Goal: Information Seeking & Learning: Understand process/instructions

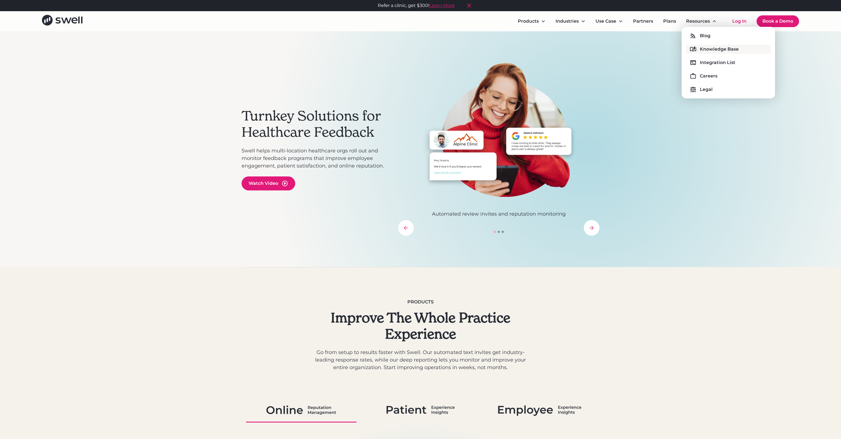
click at [709, 52] on div "Knowledge Base" at bounding box center [719, 49] width 39 height 7
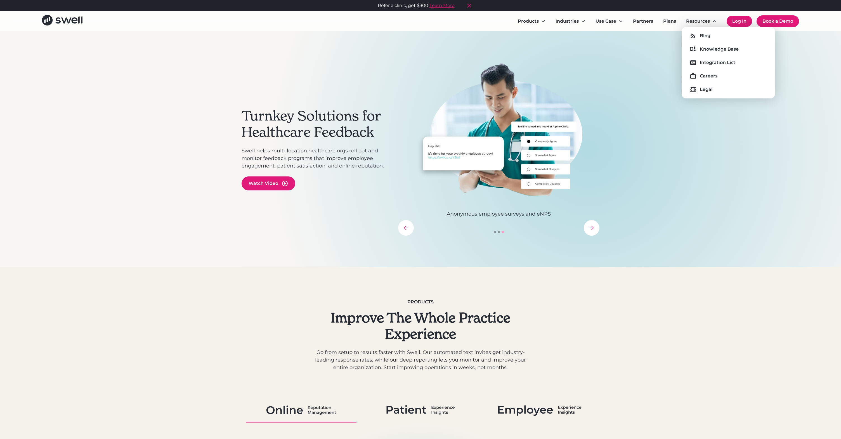
click at [744, 22] on link "Log In" at bounding box center [738, 21] width 25 height 11
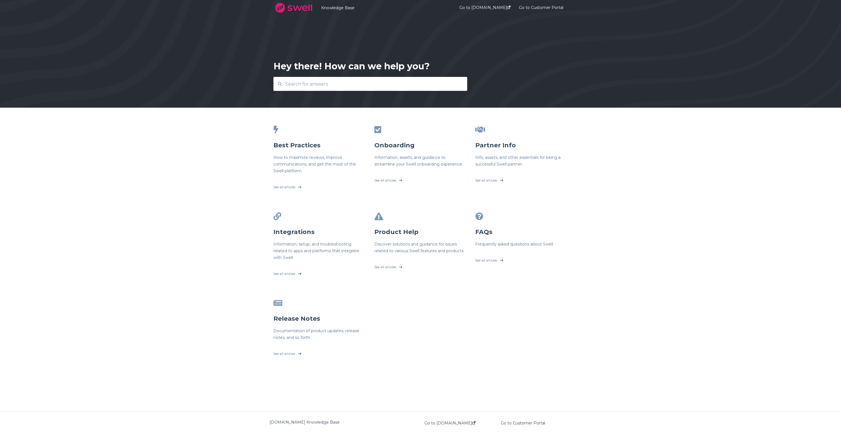
click at [413, 95] on div "Hey there! How can we help you?" at bounding box center [420, 54] width 841 height 108
click at [411, 84] on input "text" at bounding box center [370, 84] width 177 height 12
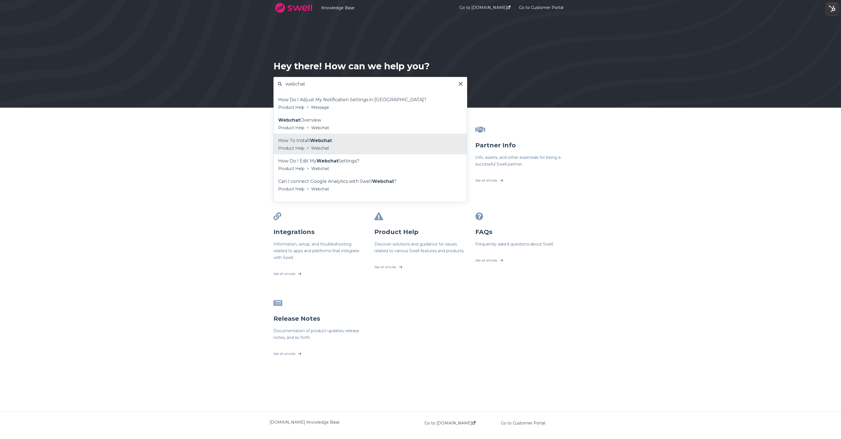
type input "webchat"
click at [339, 145] on div "Product Help > Webchat" at bounding box center [370, 148] width 184 height 7
